Goal: Information Seeking & Learning: Stay updated

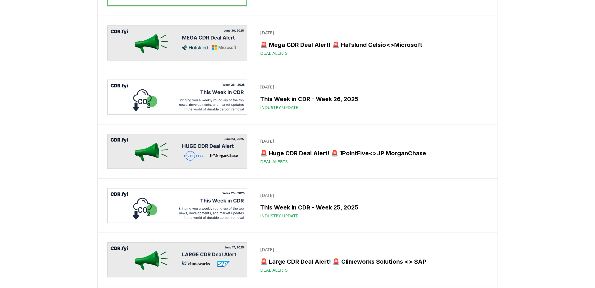
scroll to position [1843, 0]
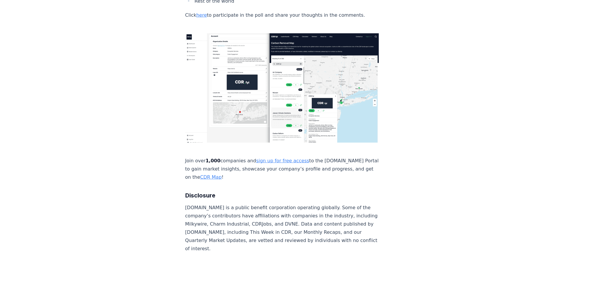
scroll to position [1828, 0]
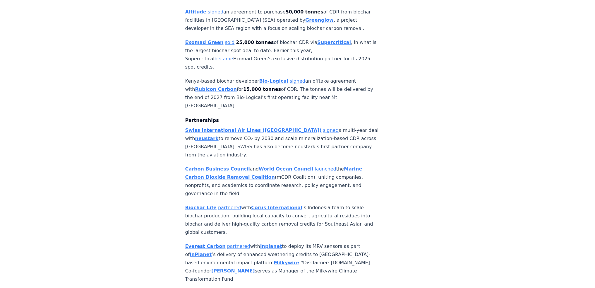
scroll to position [644, 0]
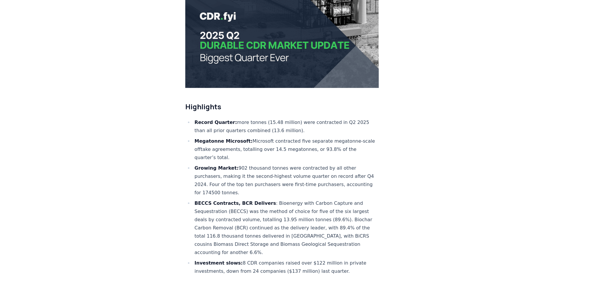
scroll to position [117, 0]
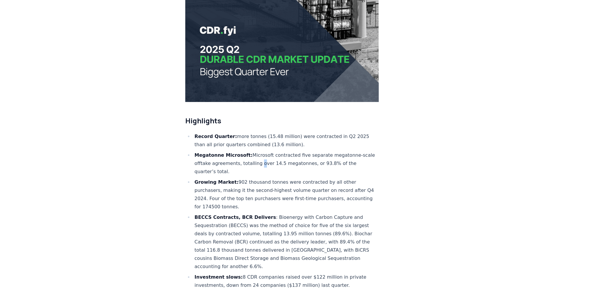
click at [267, 151] on li "Megatonne Microsoft: Microsoft contracted five separate megatonne-scale offtake…" at bounding box center [286, 163] width 186 height 25
click at [271, 151] on li "Megatonne Microsoft: Microsoft contracted five separate megatonne-scale offtake…" at bounding box center [286, 163] width 186 height 25
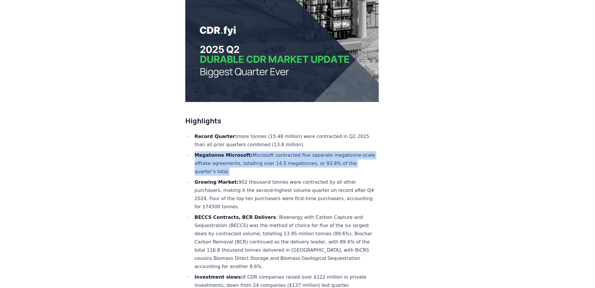
click at [271, 151] on li "Megatonne Microsoft: Microsoft contracted five separate megatonne-scale offtake…" at bounding box center [286, 163] width 186 height 25
click at [262, 151] on li "Megatonne Microsoft: Microsoft contracted five separate megatonne-scale offtake…" at bounding box center [286, 163] width 186 height 25
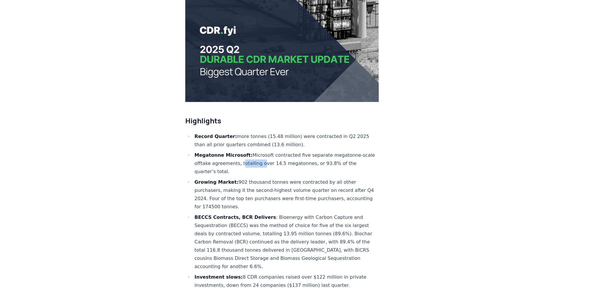
click at [262, 151] on li "Megatonne Microsoft: Microsoft contracted five separate megatonne-scale offtake…" at bounding box center [286, 163] width 186 height 25
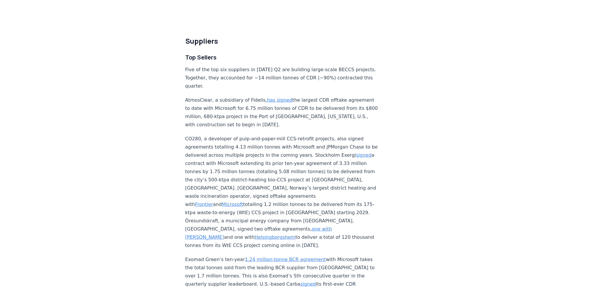
scroll to position [1960, 0]
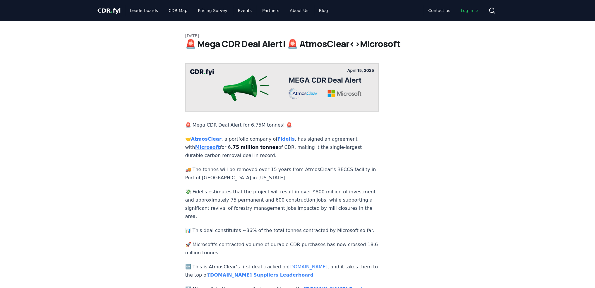
click at [226, 165] on p "🚚 The tonnes will be removed over 15 years from AtmosClear's BECCS facility in …" at bounding box center [282, 173] width 194 height 16
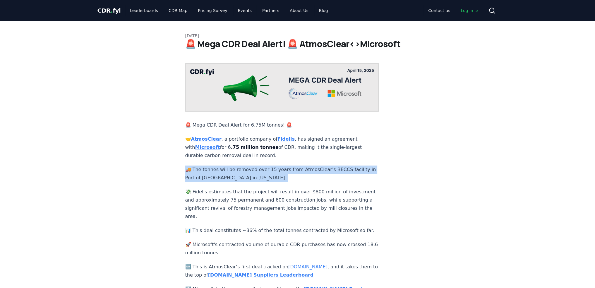
click at [226, 165] on p "🚚 The tonnes will be removed over 15 years from AtmosClear's BECCS facility in …" at bounding box center [282, 173] width 194 height 16
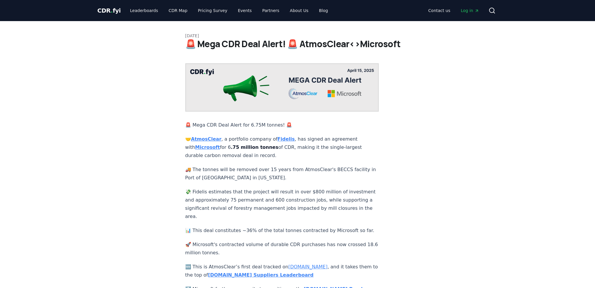
click at [210, 188] on p "💸 Fidelis estimates that the project will result in over $800 million of invest…" at bounding box center [282, 204] width 194 height 33
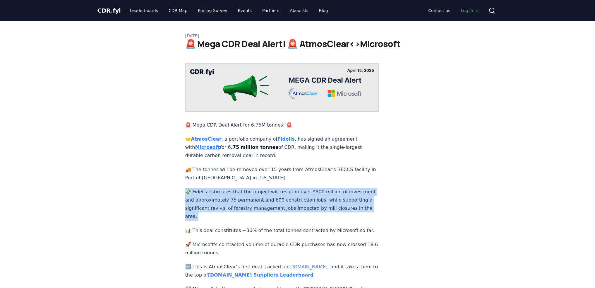
click at [210, 188] on p "💸 Fidelis estimates that the project will result in over $800 million of invest…" at bounding box center [282, 204] width 194 height 33
click at [214, 193] on p "💸 Fidelis estimates that the project will result in over $800 million of invest…" at bounding box center [282, 204] width 194 height 33
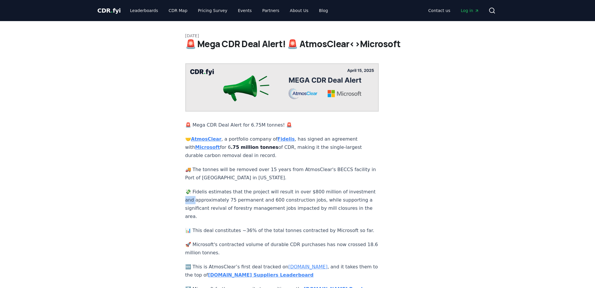
click at [214, 193] on p "💸 Fidelis estimates that the project will result in over $800 million of invest…" at bounding box center [282, 204] width 194 height 33
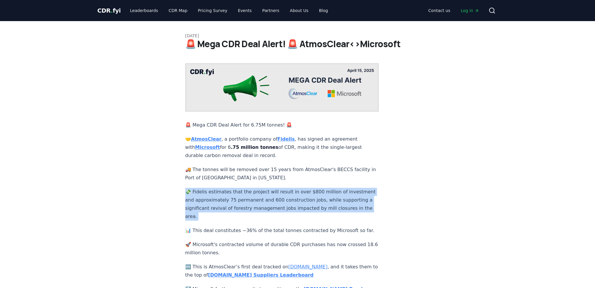
click at [214, 193] on p "💸 Fidelis estimates that the project will result in over $800 million of invest…" at bounding box center [282, 204] width 194 height 33
